Goal: Information Seeking & Learning: Learn about a topic

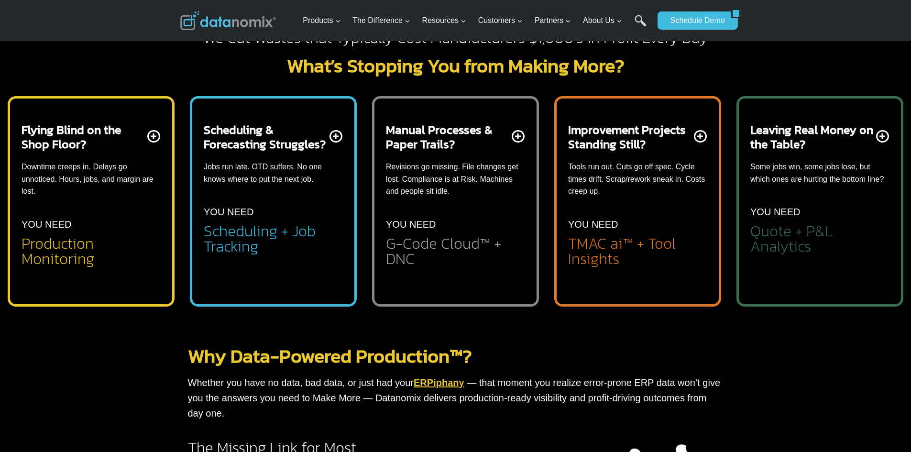
click at [659, 243] on h2 "TMAC ai™ + Tool Insights" at bounding box center [637, 251] width 139 height 31
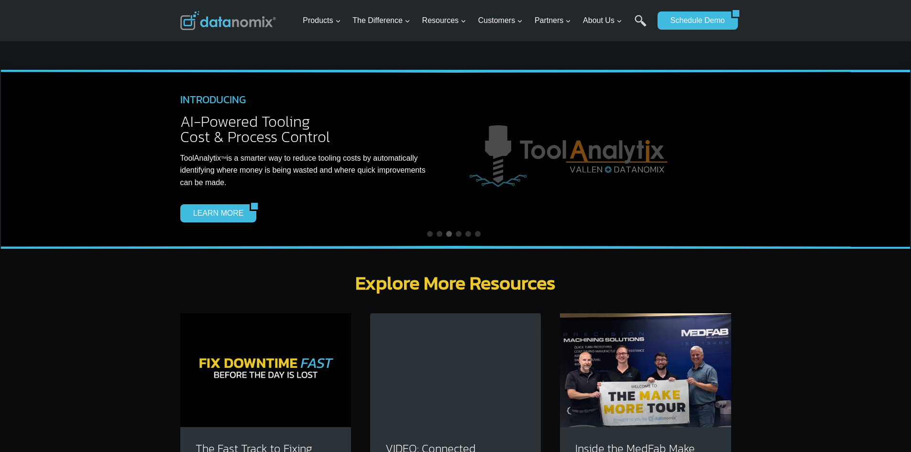
scroll to position [2965, 0]
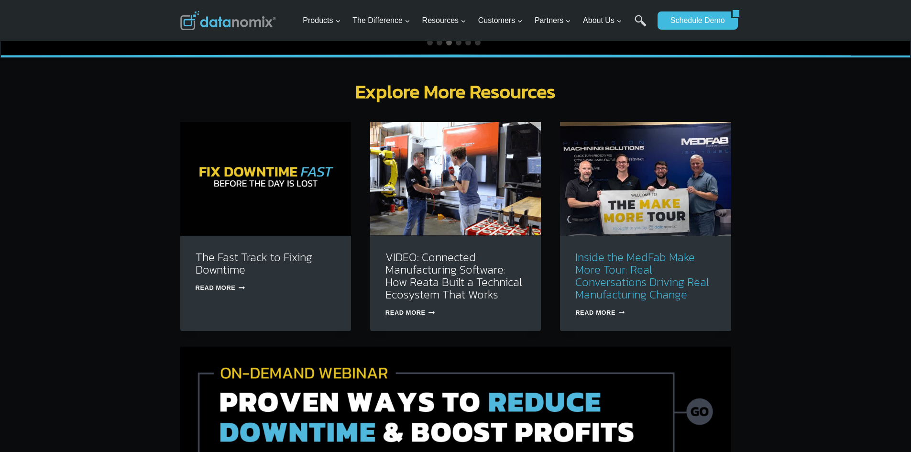
click at [683, 249] on link "Inside the MedFab Make More Tour: Real Conversations Driving Real Manufacturing…" at bounding box center [642, 276] width 134 height 54
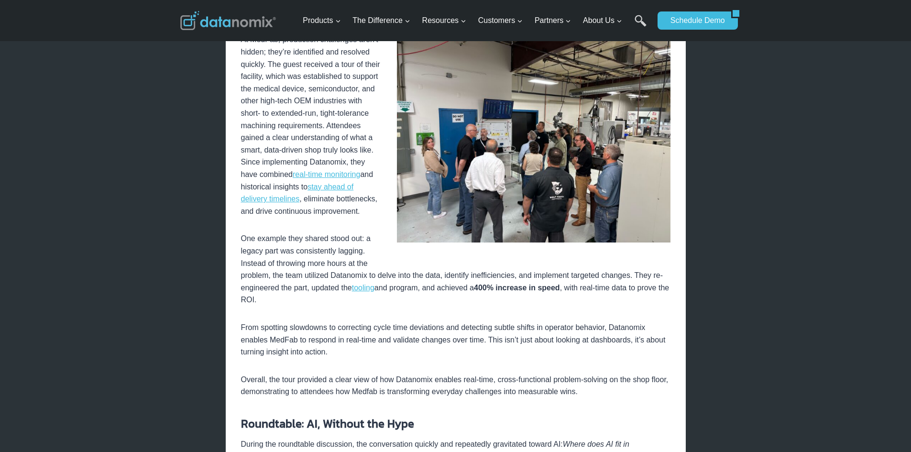
scroll to position [478, 0]
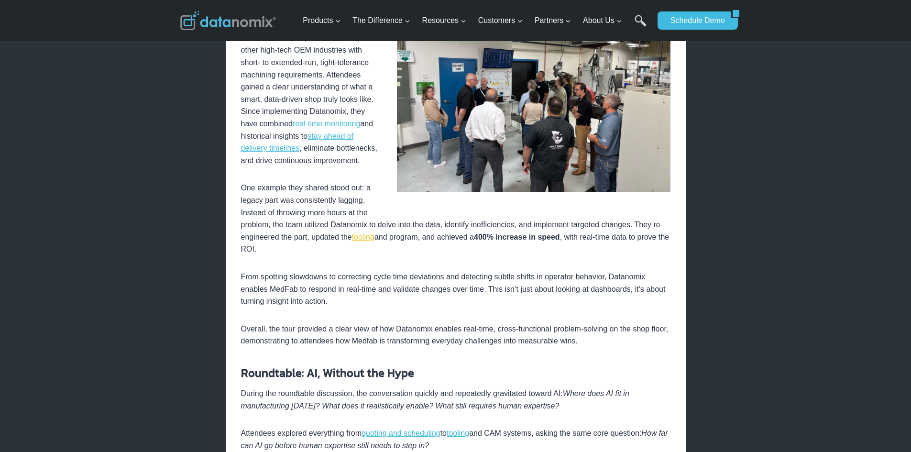
click at [359, 237] on link "tooling" at bounding box center [363, 237] width 22 height 8
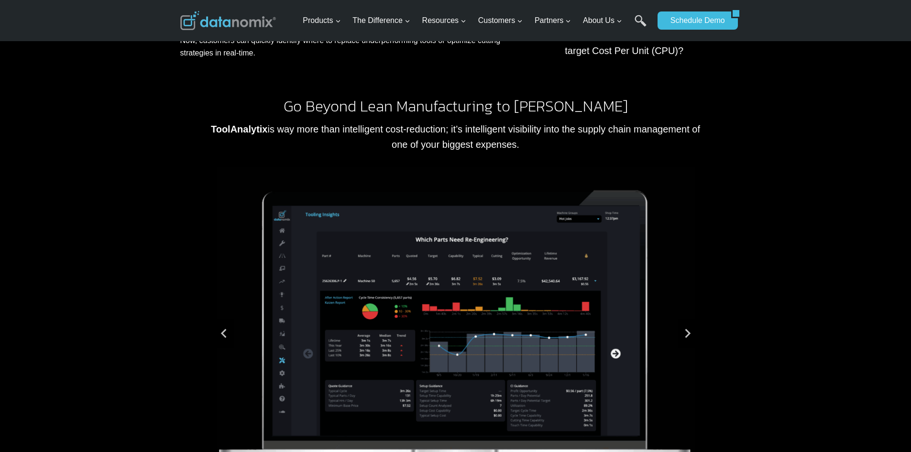
scroll to position [478, 0]
